Goal: Browse casually

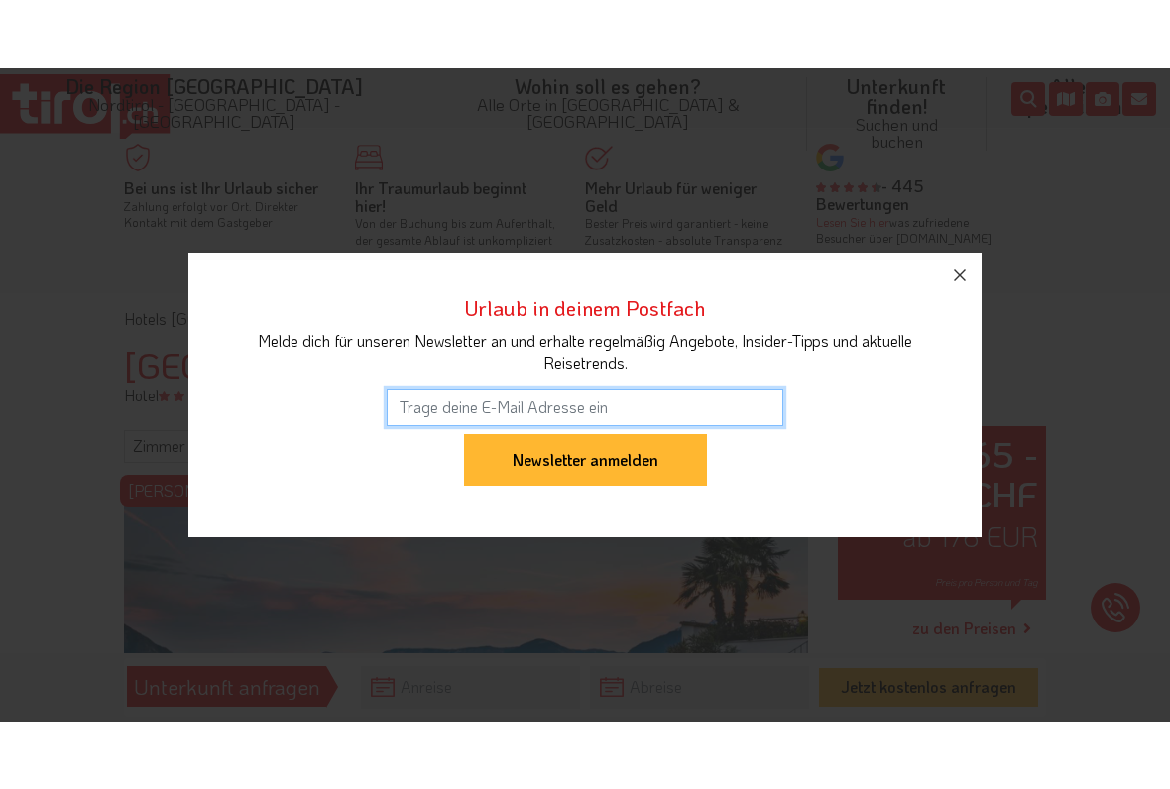
scroll to position [11, 0]
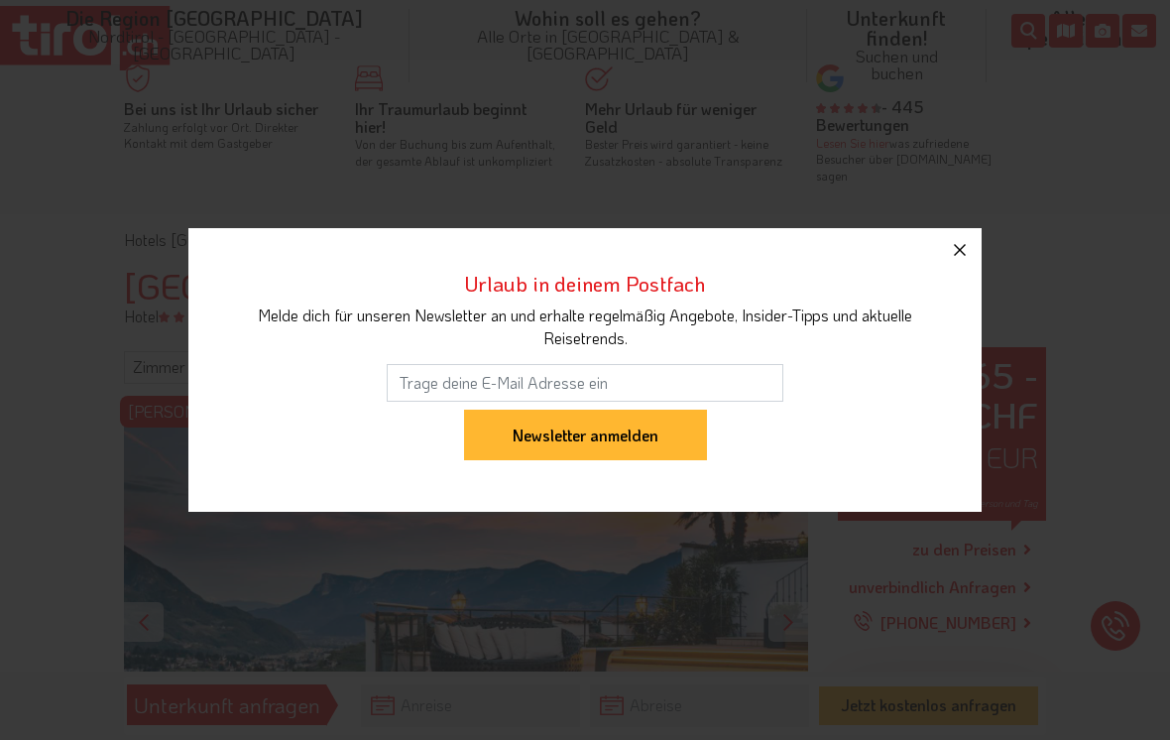
click at [962, 235] on button "button" at bounding box center [960, 250] width 44 height 44
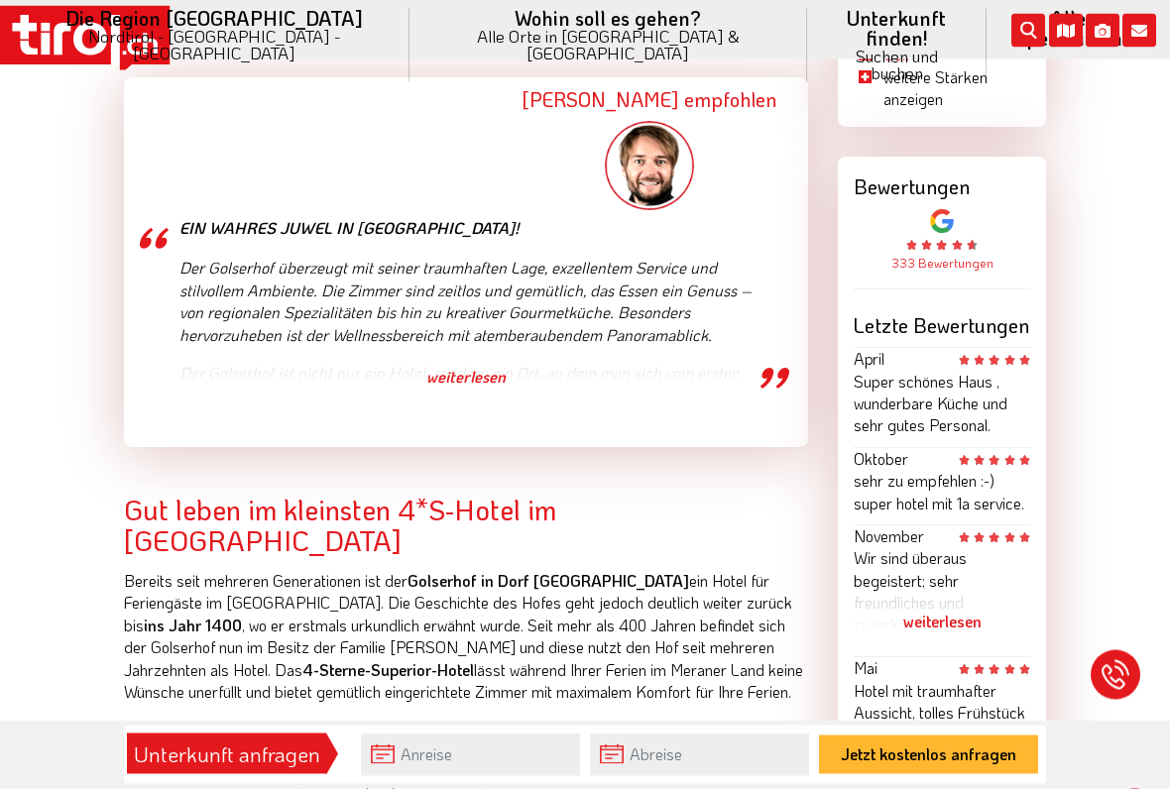
scroll to position [1149, 0]
click at [477, 357] on div "weiterlesen" at bounding box center [465, 377] width 573 height 50
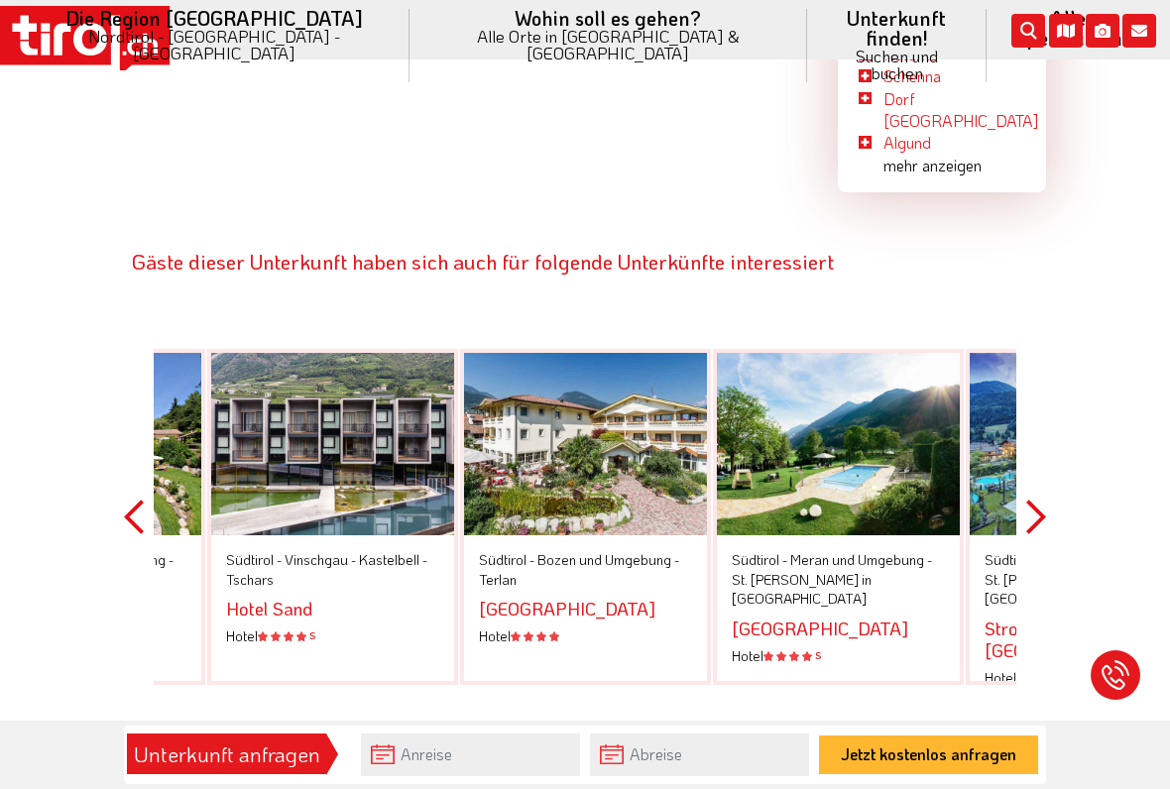
scroll to position [4386, 0]
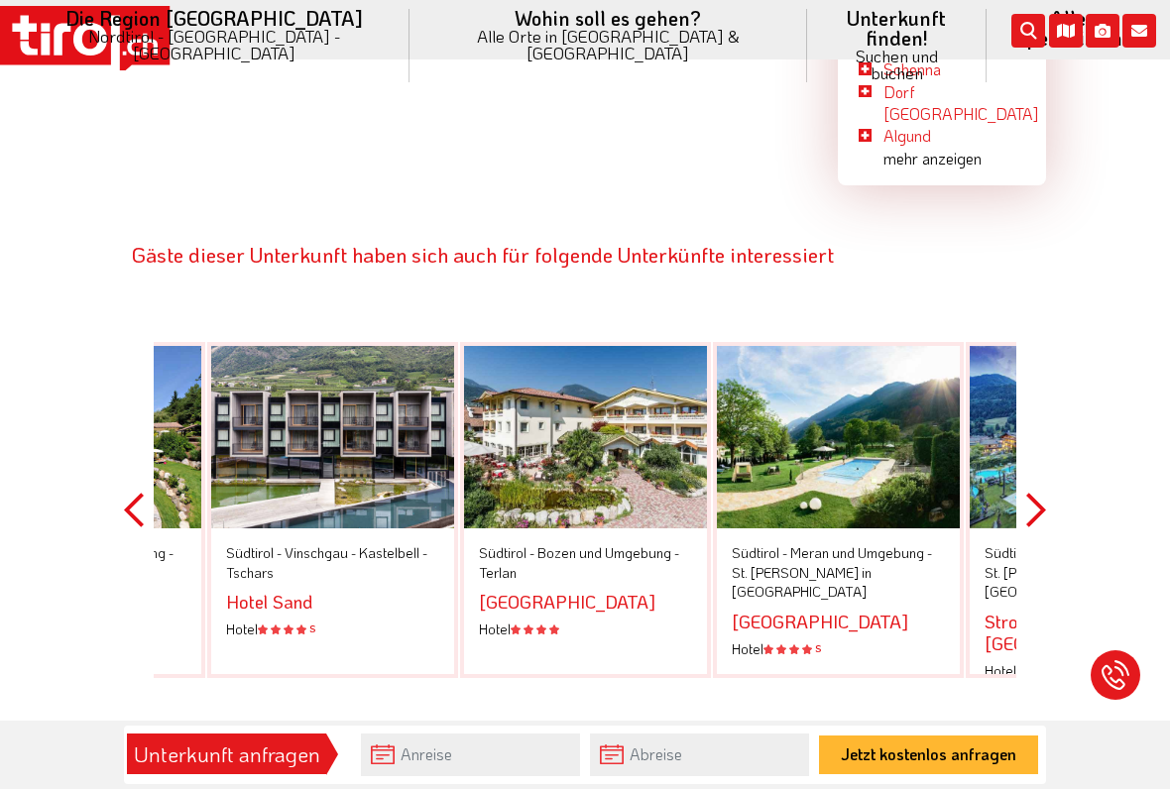
click at [1045, 334] on button "Next" at bounding box center [1036, 510] width 20 height 447
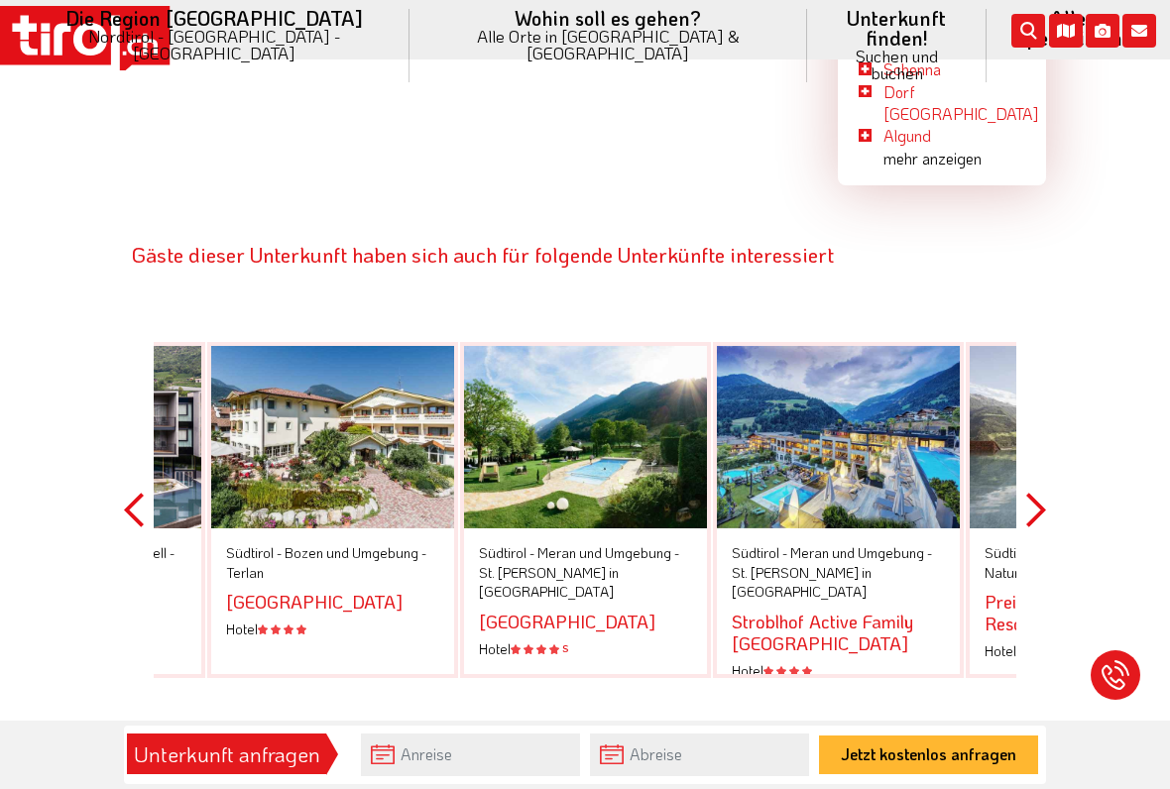
click at [1044, 331] on button "Next" at bounding box center [1036, 510] width 20 height 447
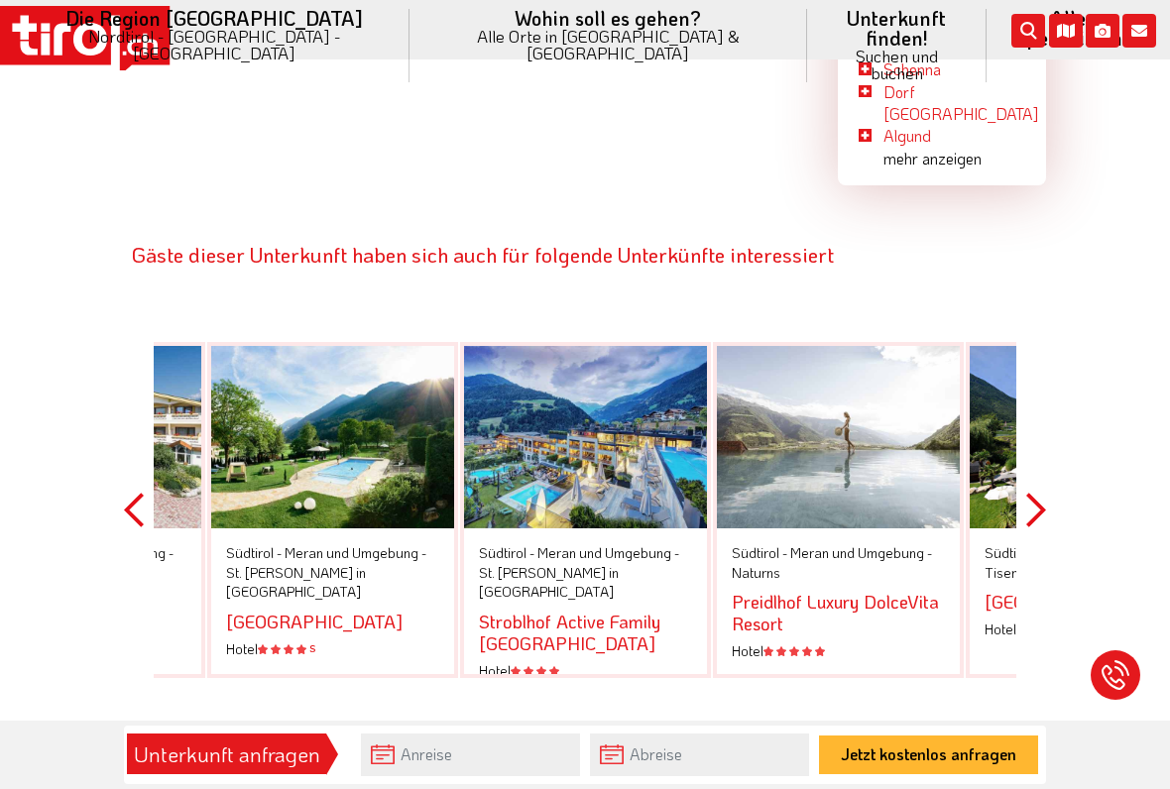
click at [1044, 317] on button "Next" at bounding box center [1036, 510] width 20 height 447
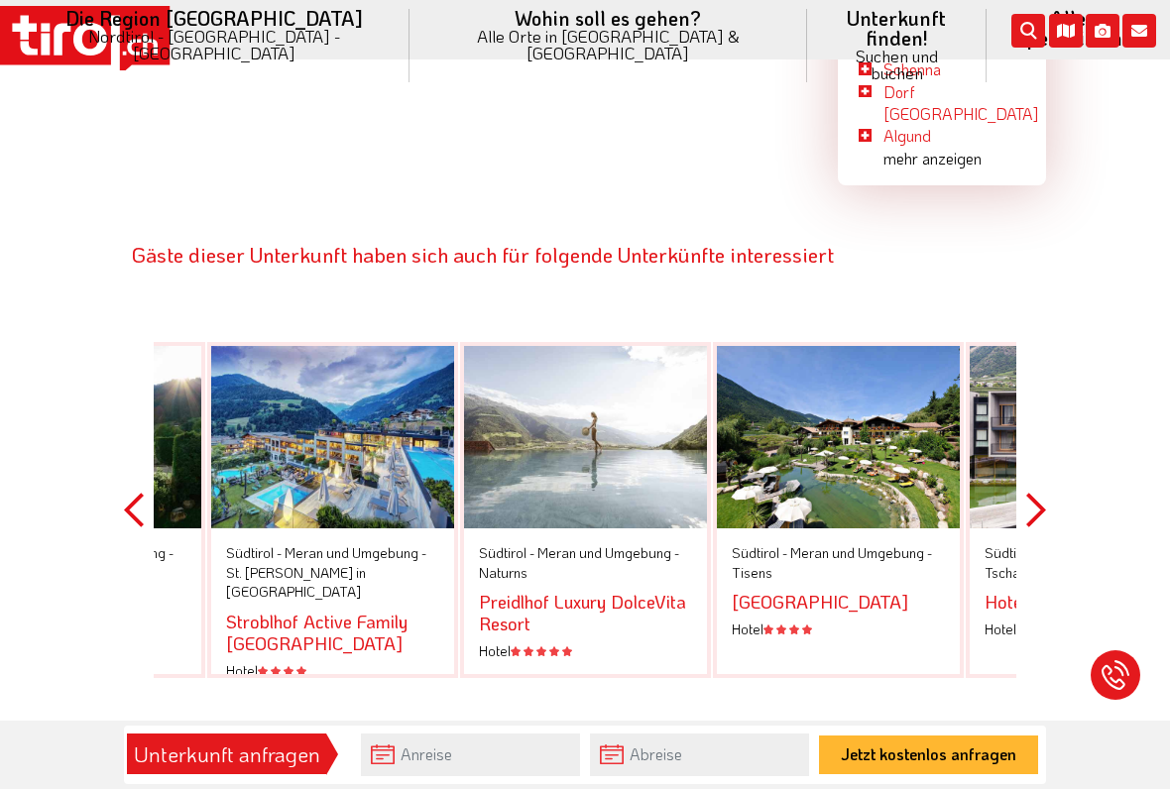
click at [1044, 313] on button "Next" at bounding box center [1036, 510] width 20 height 447
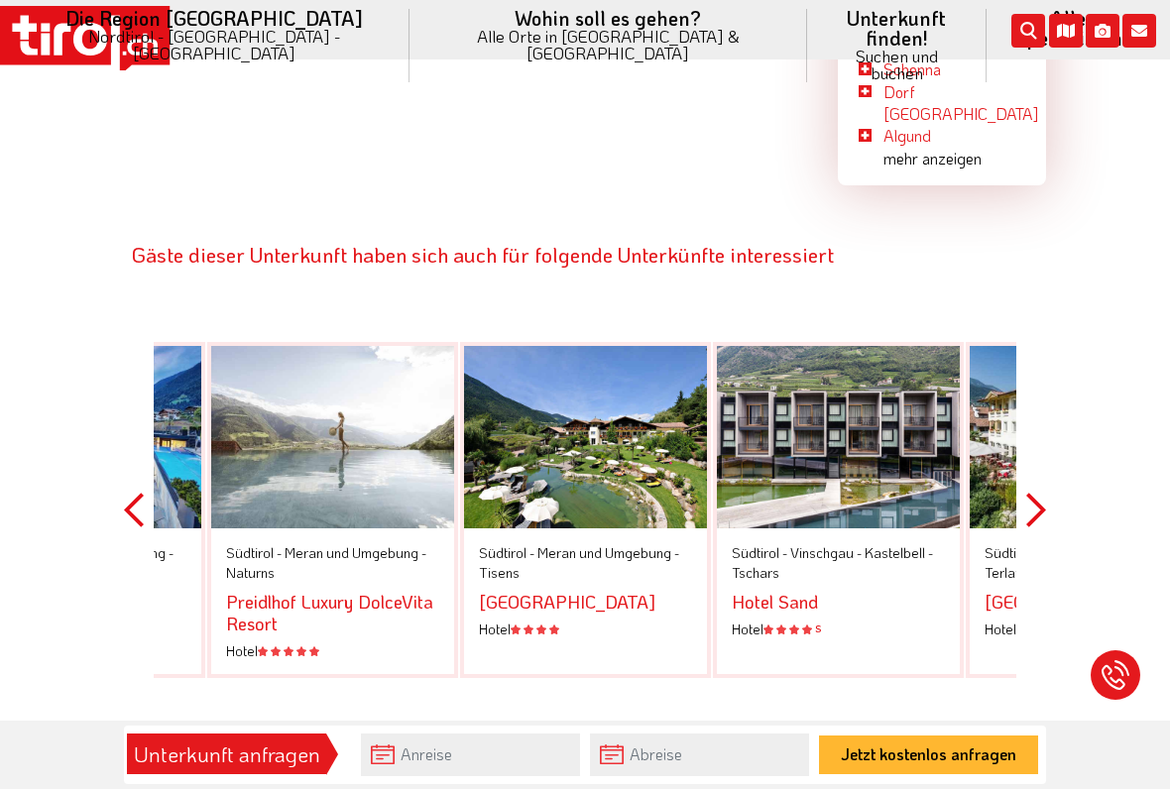
click at [1045, 311] on button "Next" at bounding box center [1036, 510] width 20 height 447
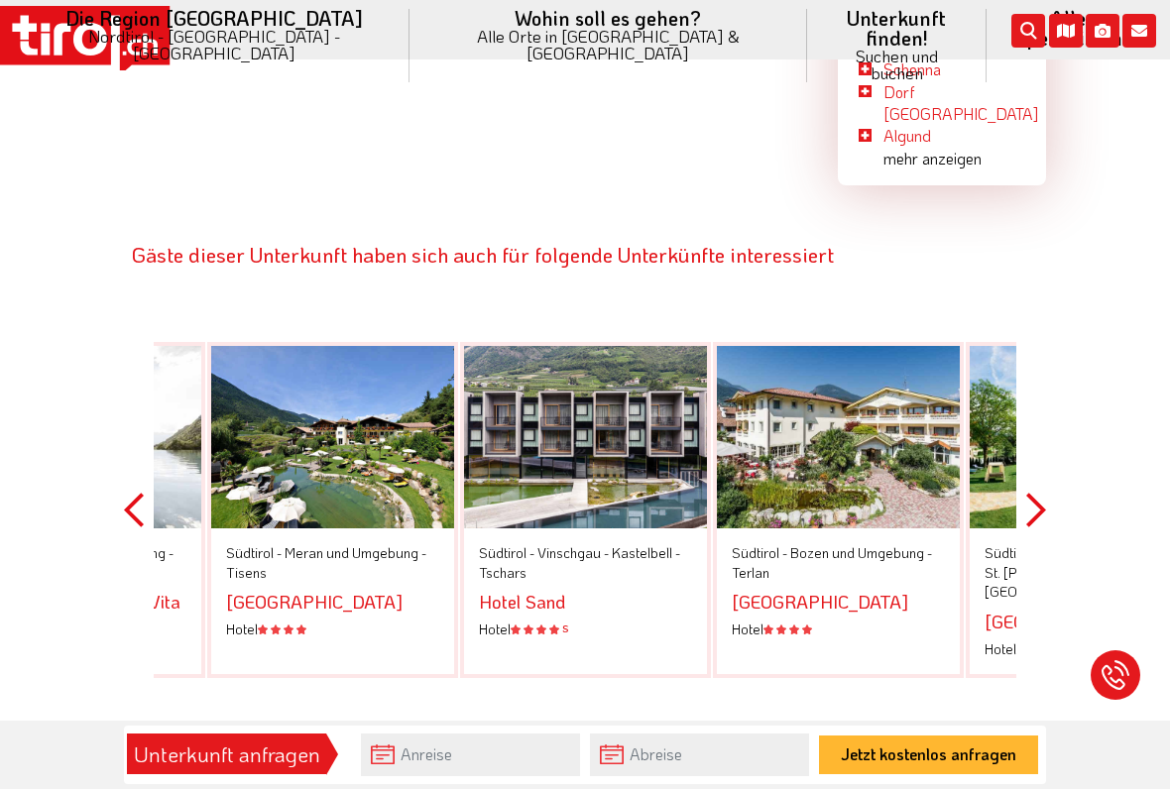
click at [1043, 305] on button "Next" at bounding box center [1036, 510] width 20 height 447
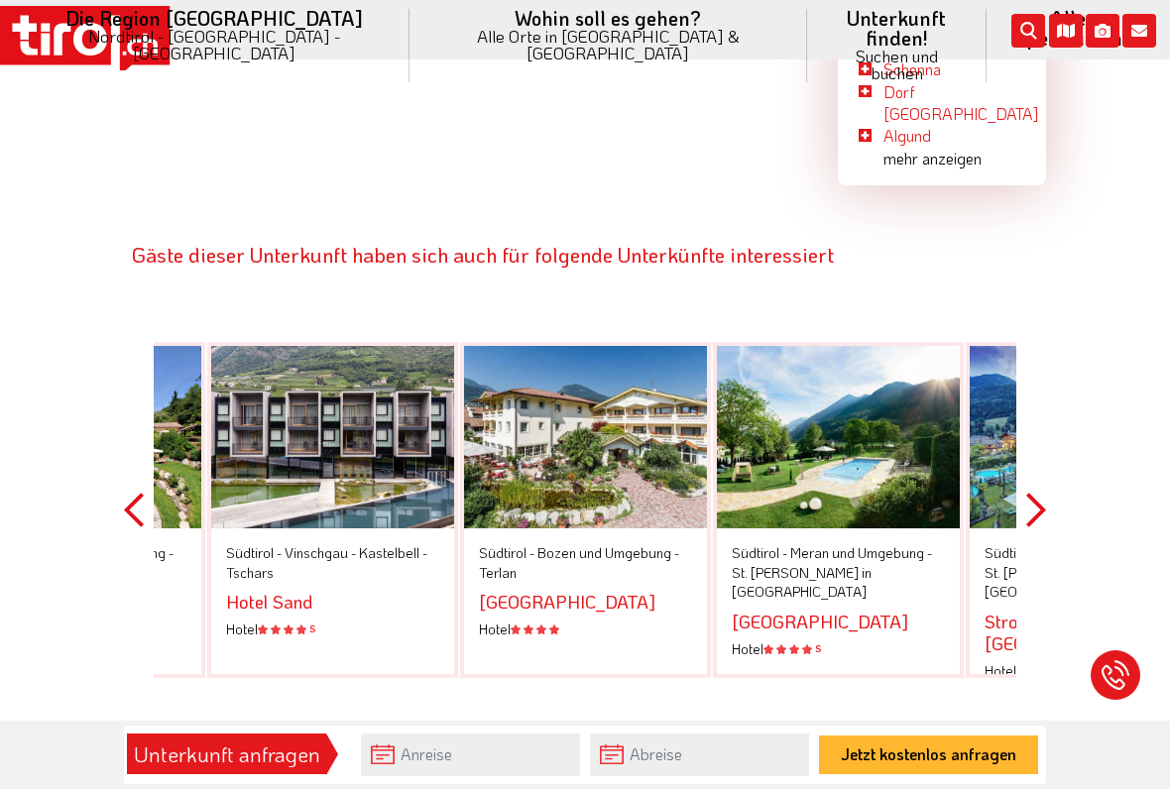
click at [1043, 305] on button "Next" at bounding box center [1036, 510] width 20 height 447
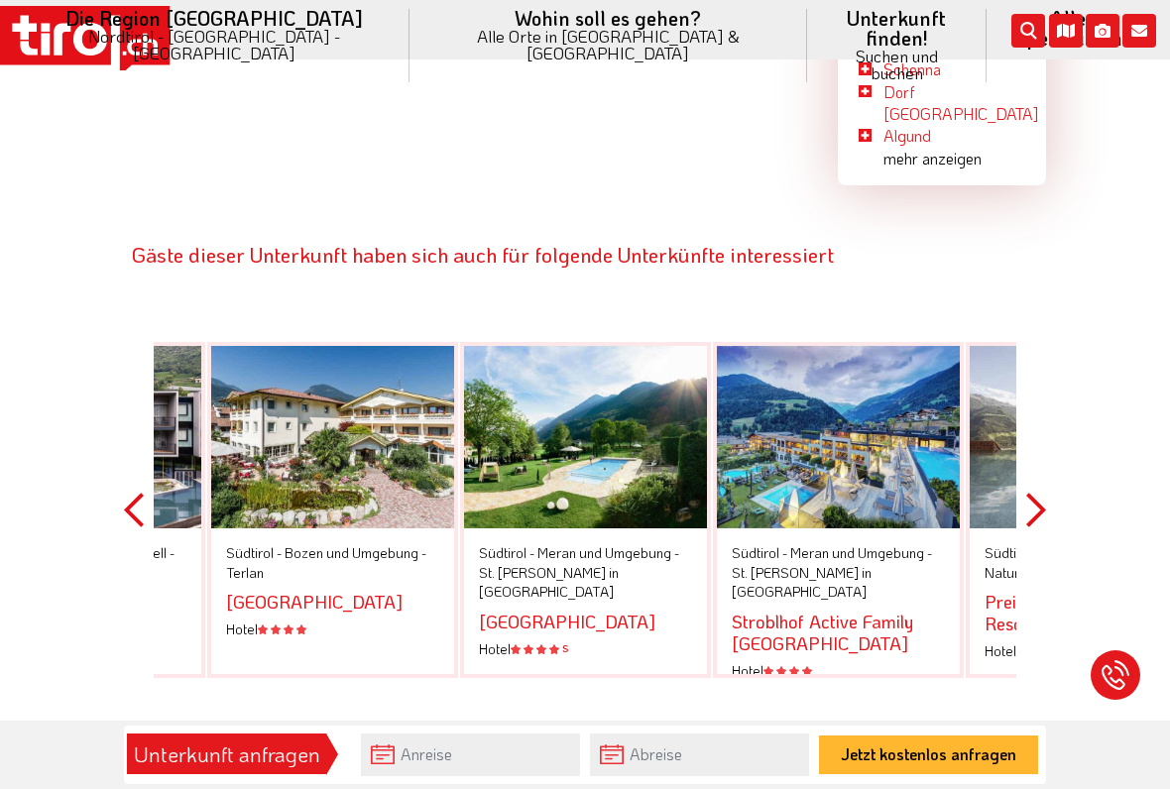
click at [1043, 305] on button "Next" at bounding box center [1036, 510] width 20 height 447
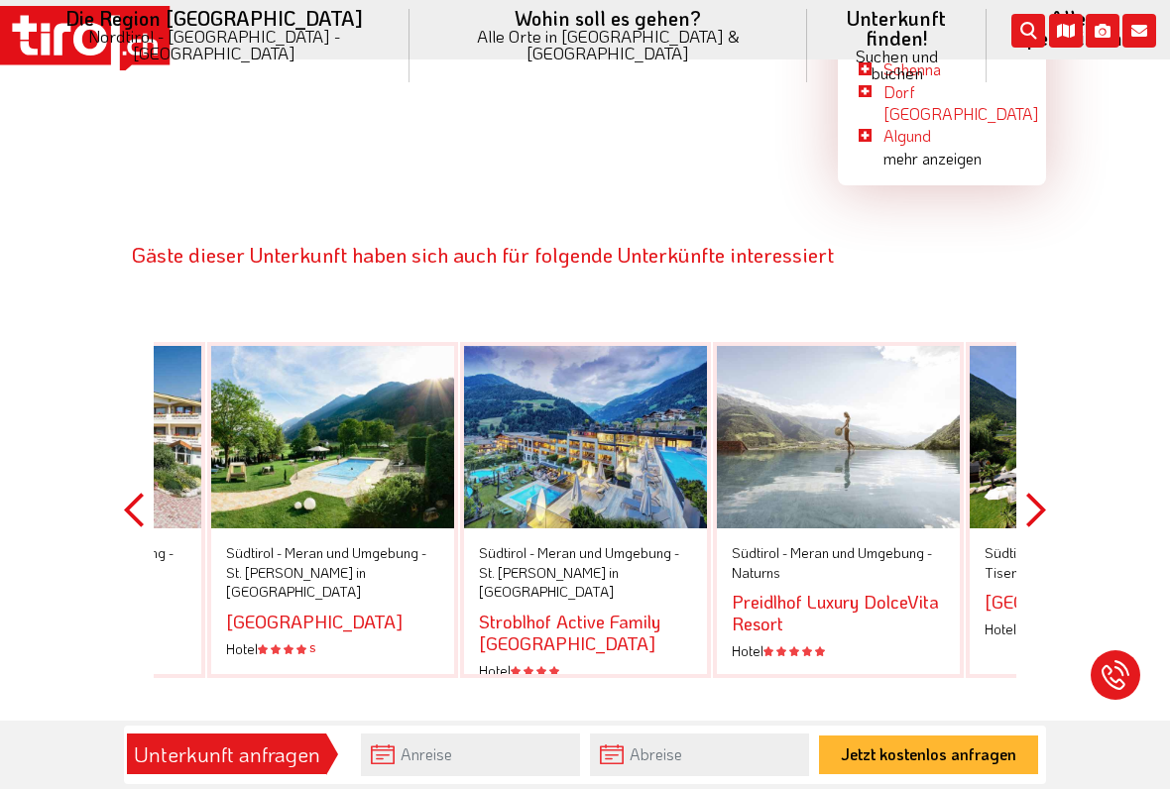
click at [1045, 306] on button "Next" at bounding box center [1036, 510] width 20 height 447
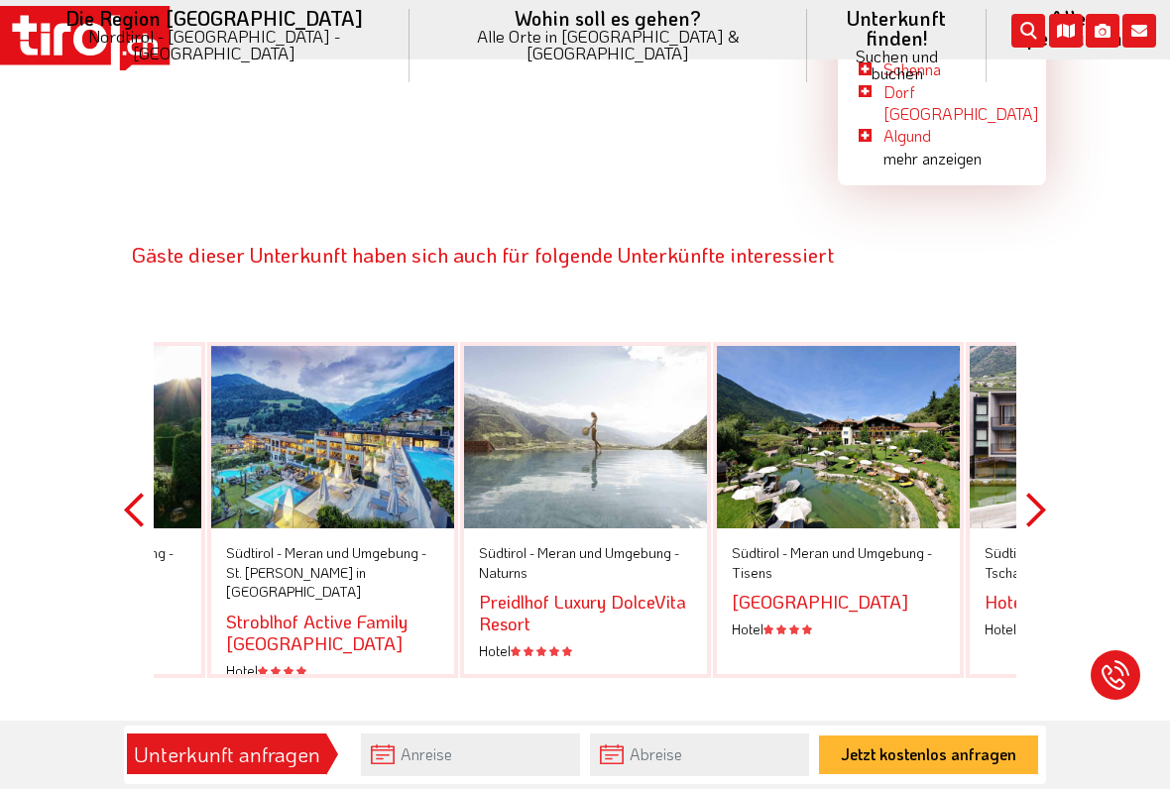
click at [1031, 336] on button "Next" at bounding box center [1036, 510] width 20 height 447
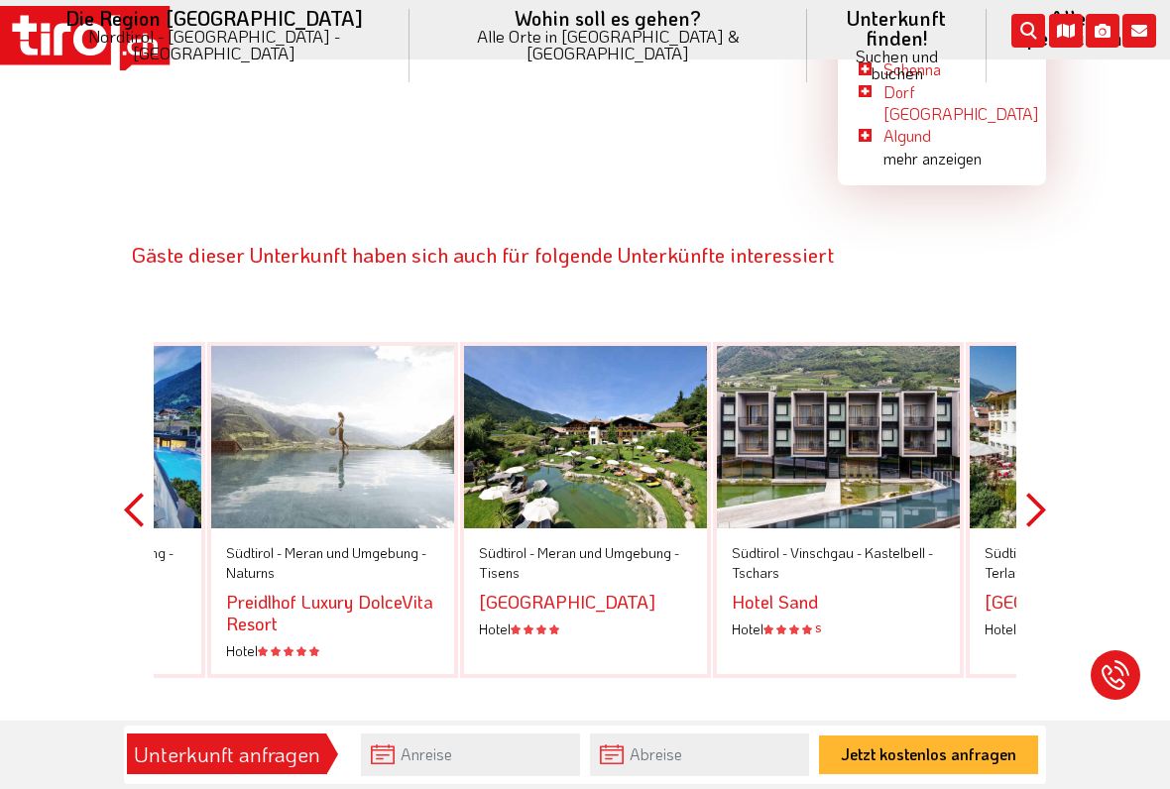
click at [1027, 334] on button "Next" at bounding box center [1036, 510] width 20 height 447
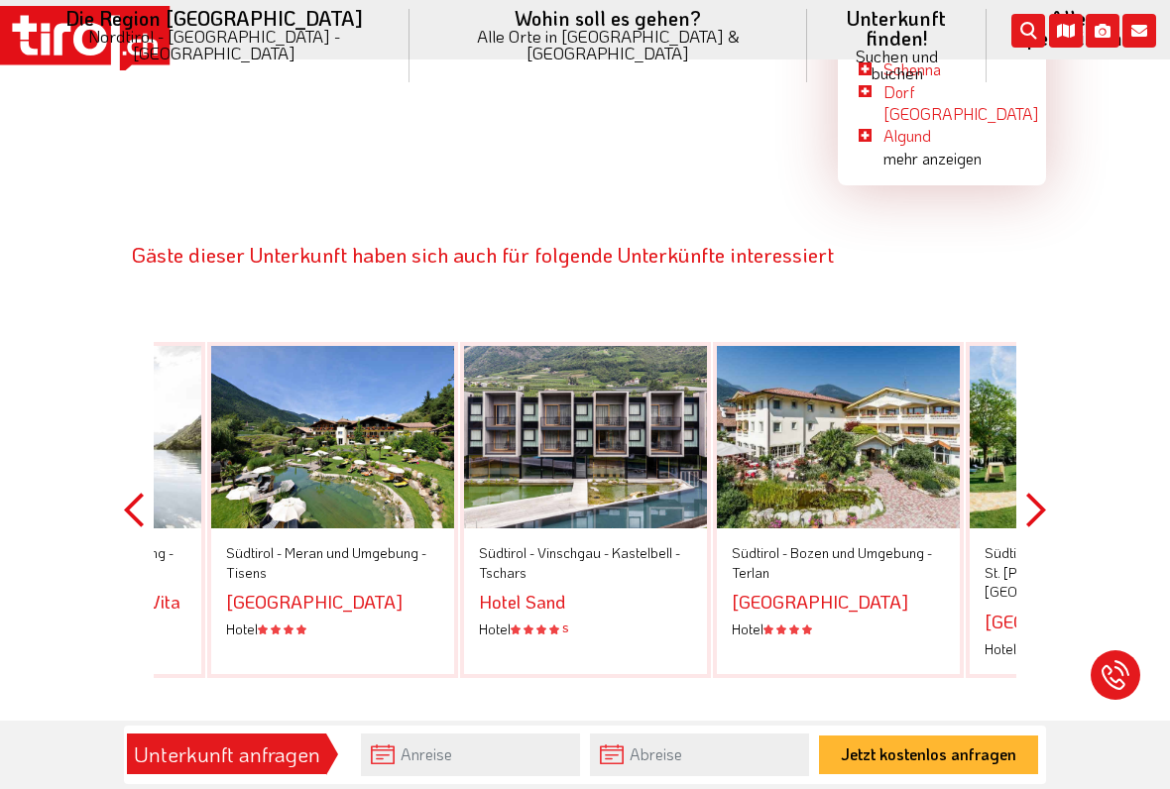
click at [1031, 329] on button "Next" at bounding box center [1036, 510] width 20 height 447
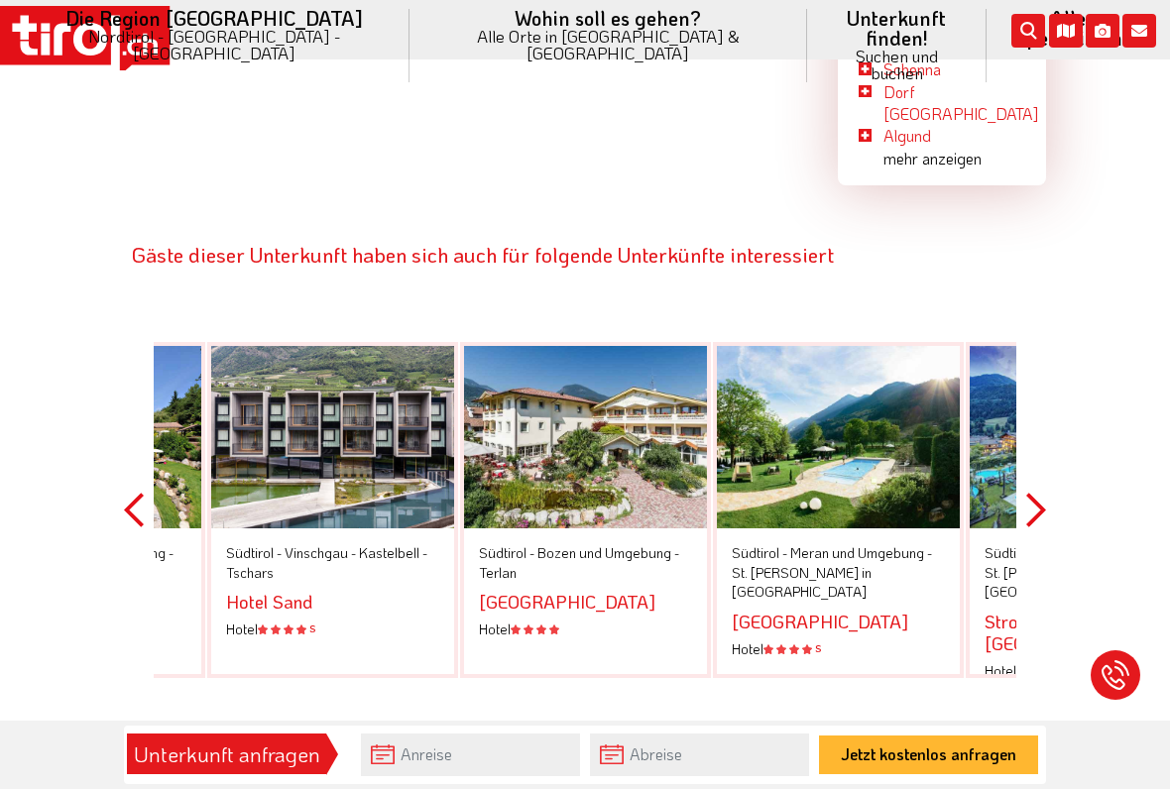
click at [1036, 336] on button "Next" at bounding box center [1036, 510] width 20 height 447
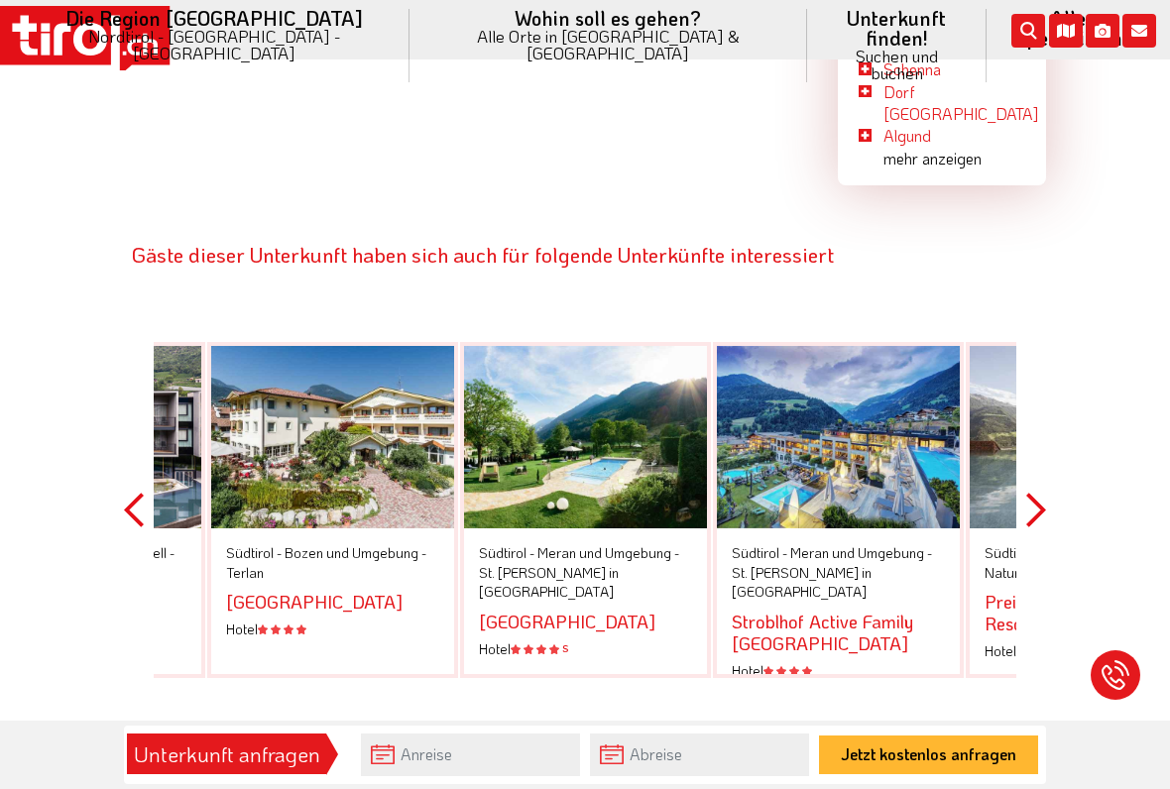
click at [1040, 327] on button "Next" at bounding box center [1036, 510] width 20 height 447
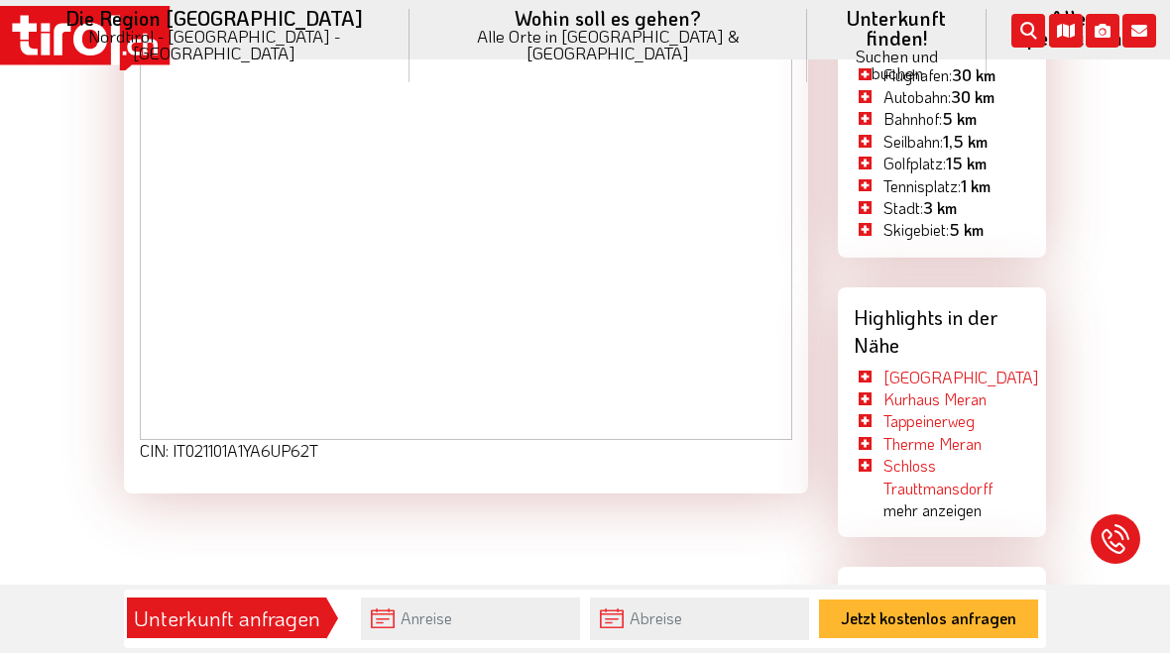
scroll to position [3724, 0]
